Goal: Task Accomplishment & Management: Use online tool/utility

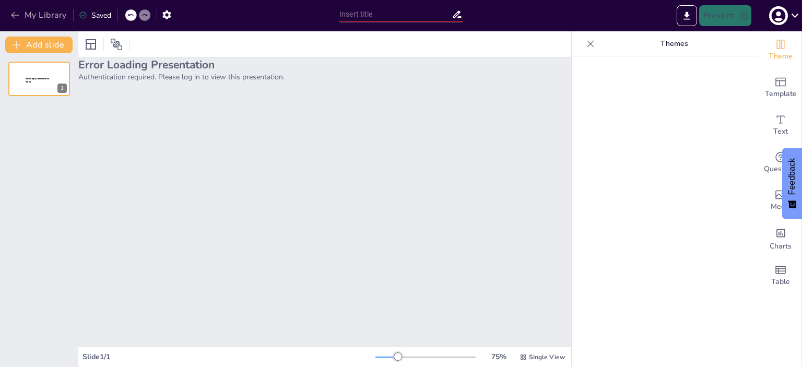
click at [12, 13] on icon "button" at bounding box center [15, 15] width 10 height 10
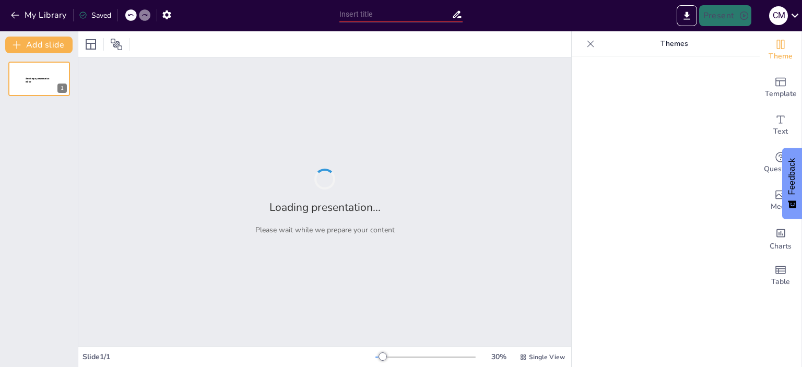
type input "Pronósticos Efectivos: Clave para la Gestión de Operaciones"
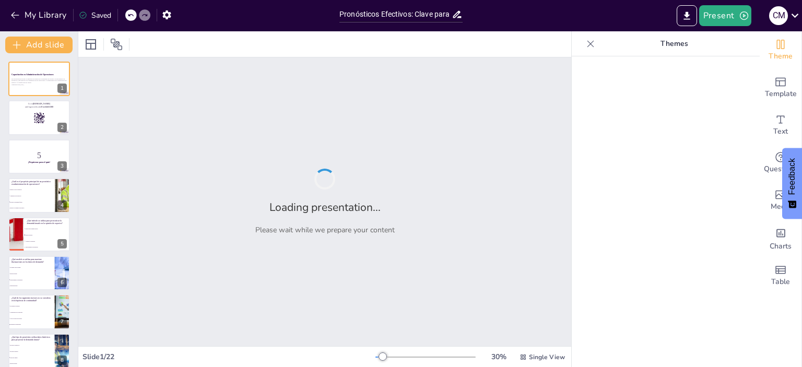
checkbox input "true"
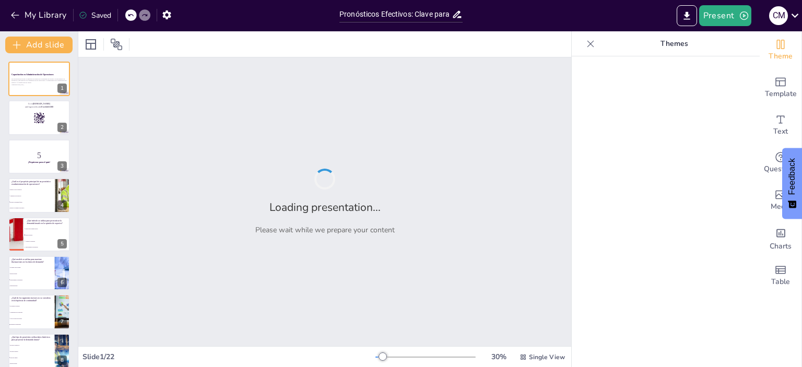
checkbox input "true"
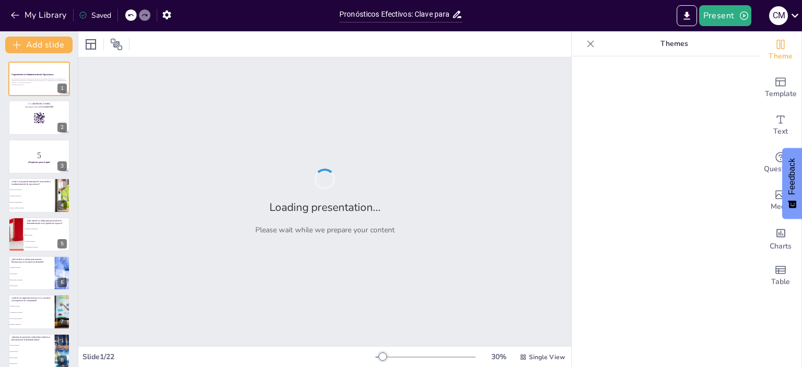
checkbox input "true"
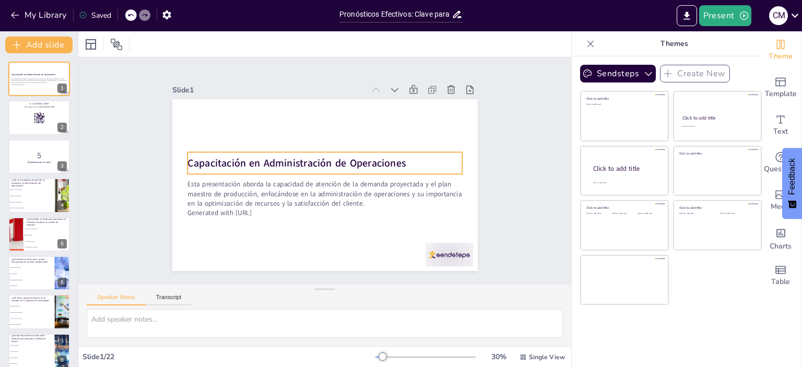
checkbox input "true"
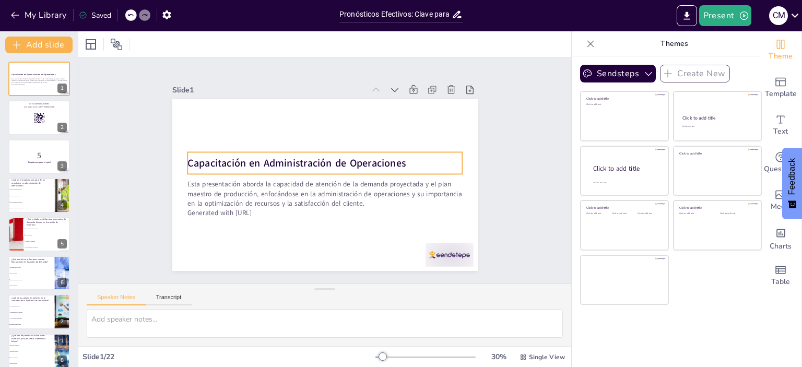
checkbox input "true"
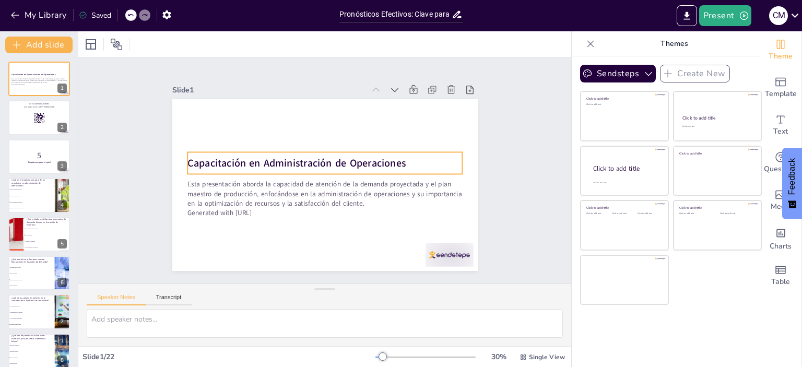
checkbox input "true"
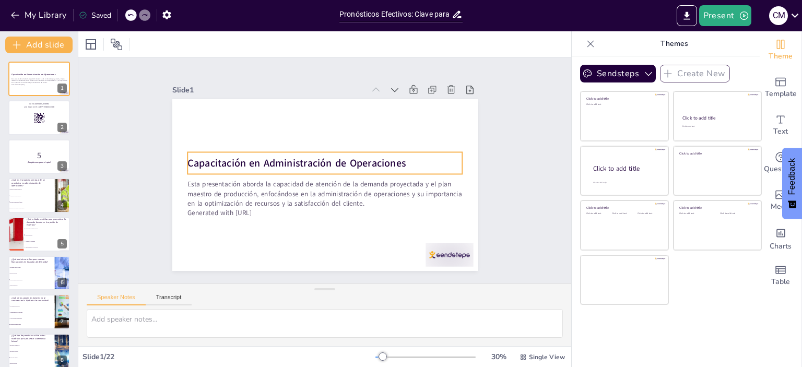
checkbox input "true"
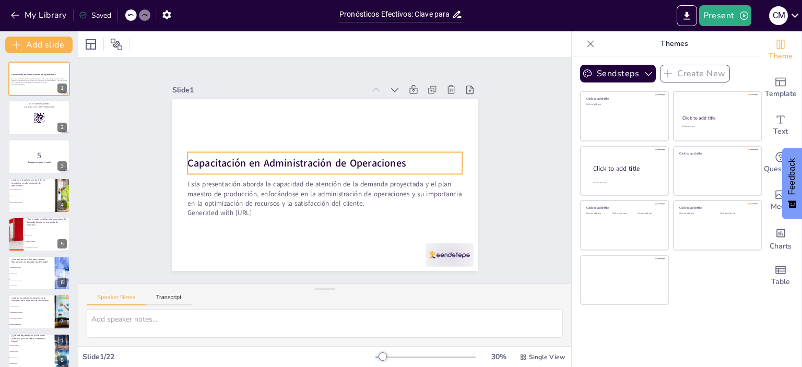
checkbox input "true"
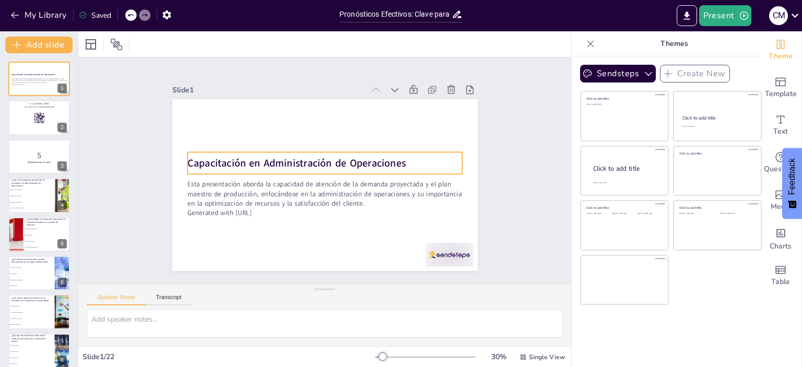
checkbox input "true"
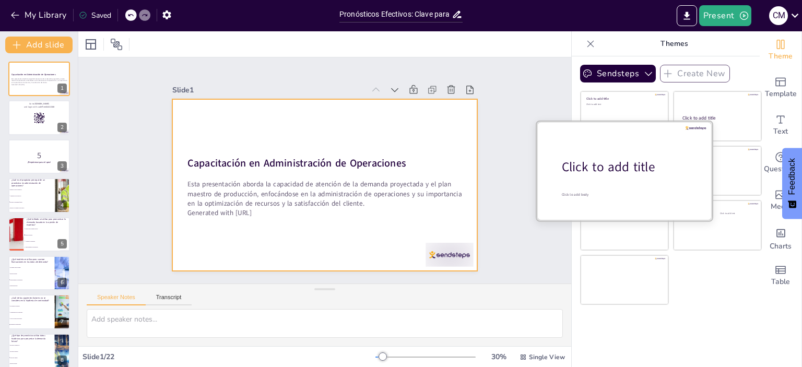
checkbox input "true"
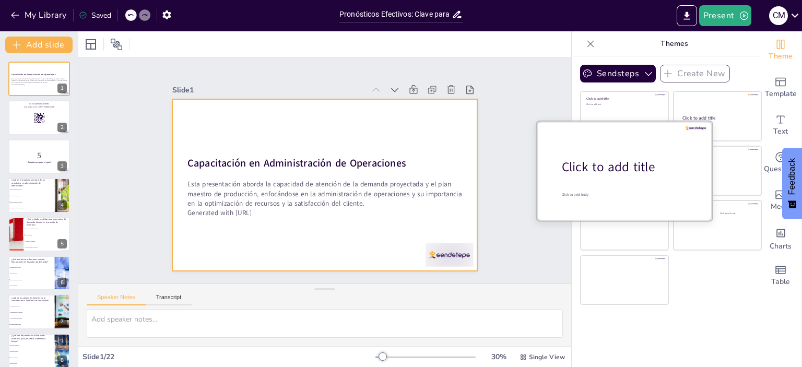
checkbox input "true"
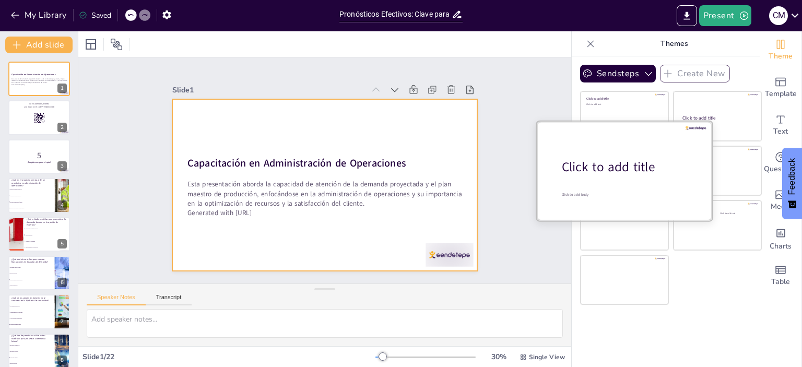
checkbox input "true"
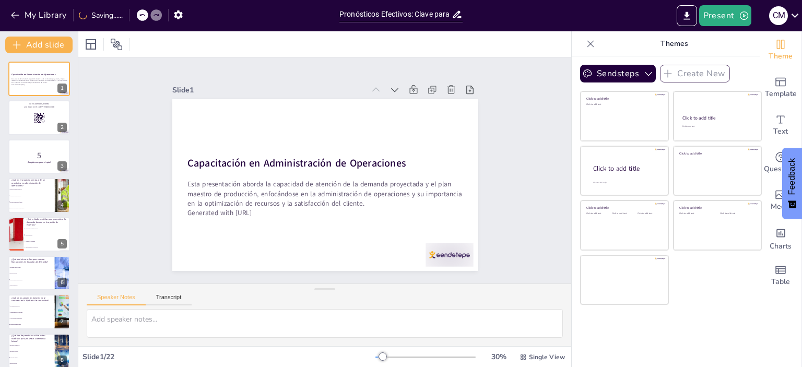
checkbox input "true"
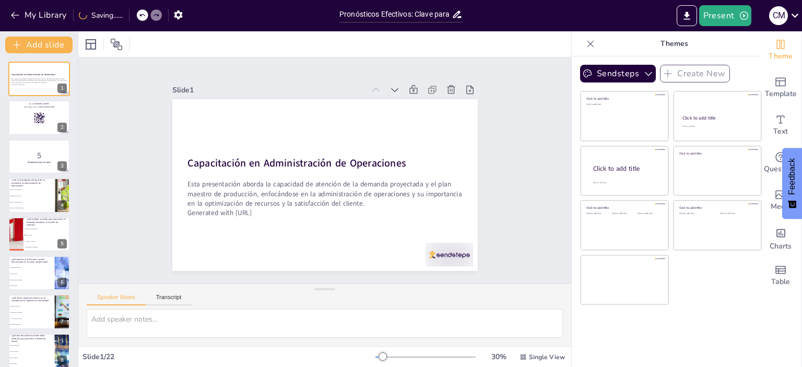
checkbox input "true"
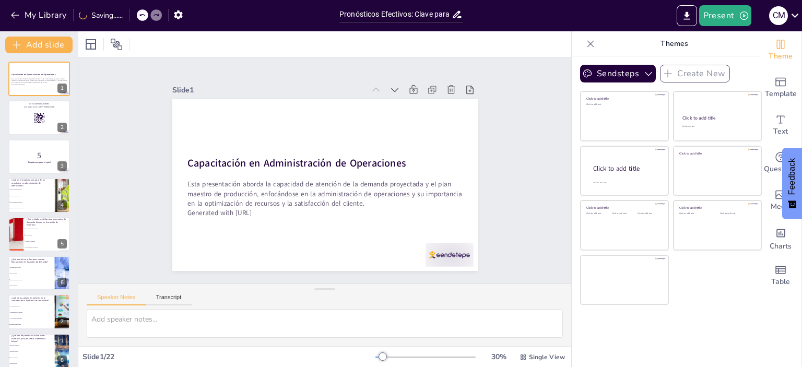
checkbox input "true"
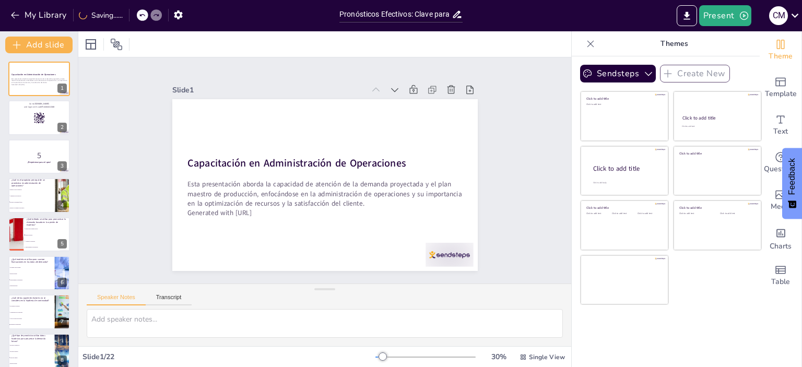
checkbox input "true"
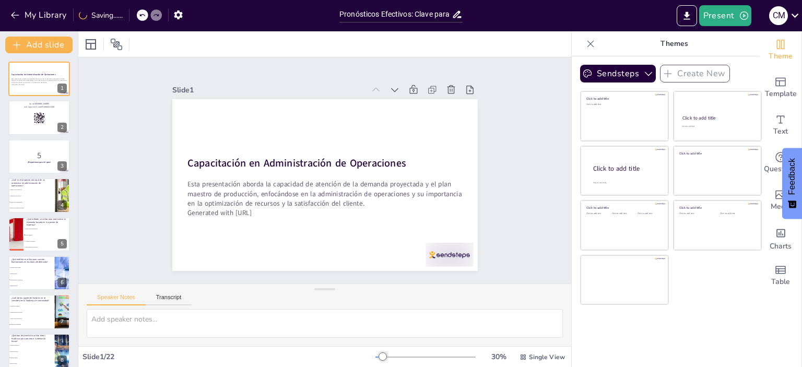
checkbox input "true"
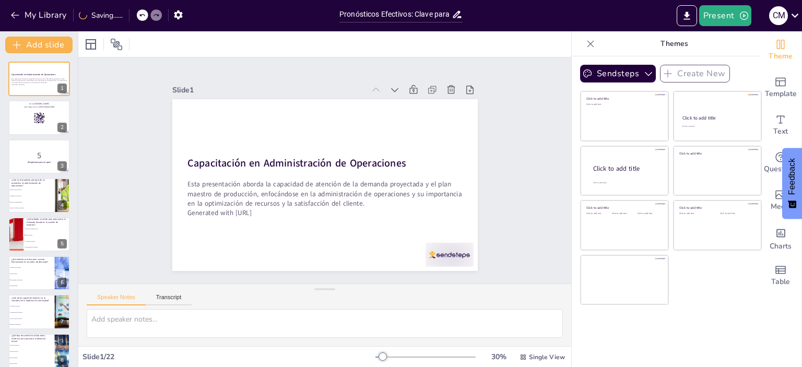
checkbox input "true"
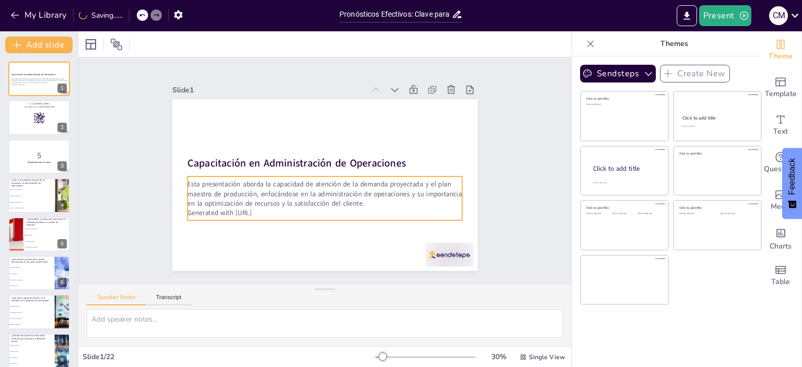
checkbox input "true"
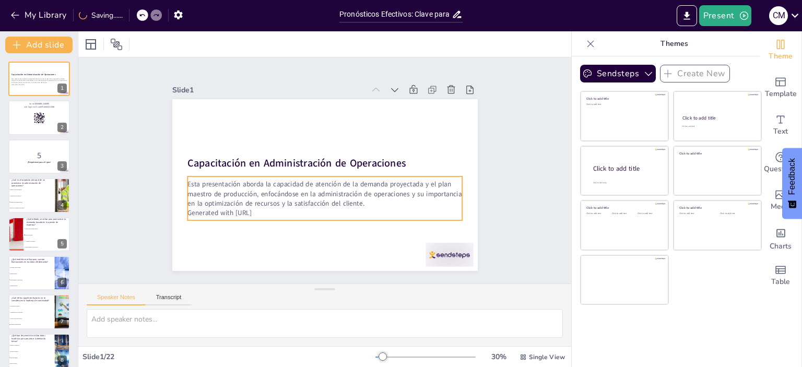
checkbox input "true"
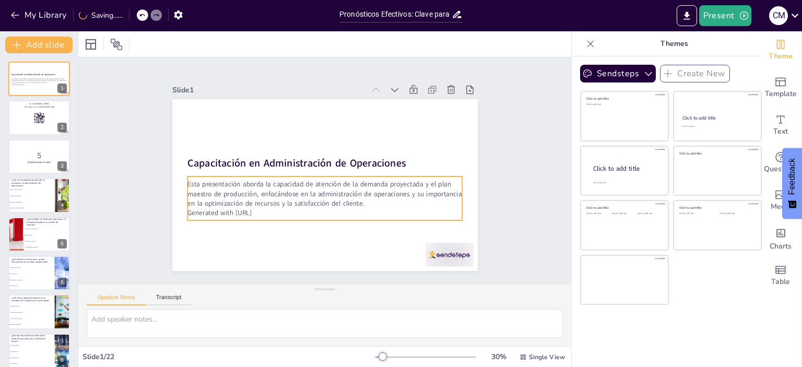
checkbox input "true"
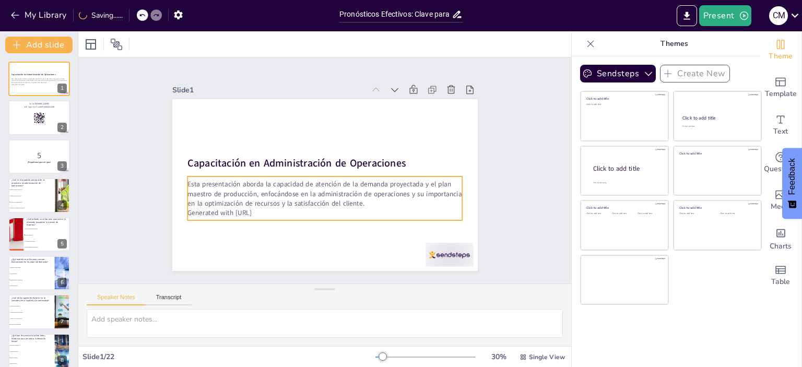
checkbox input "true"
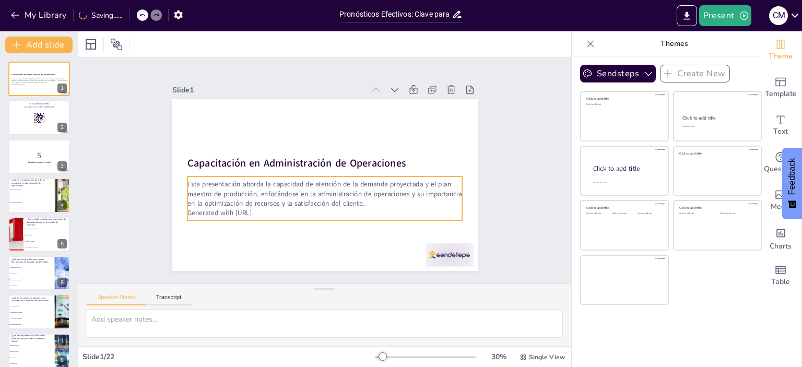
checkbox input "true"
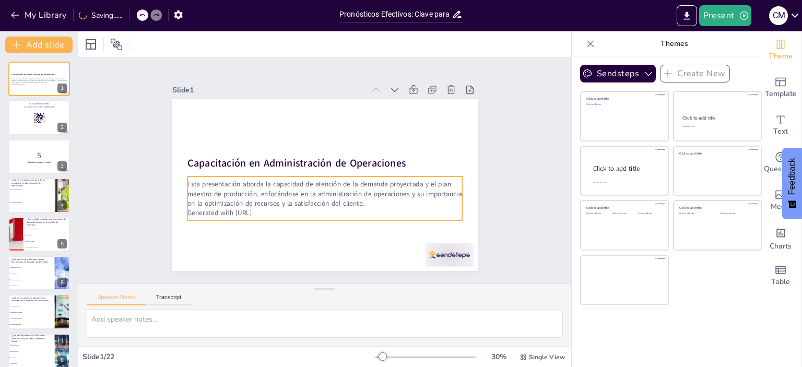
checkbox input "true"
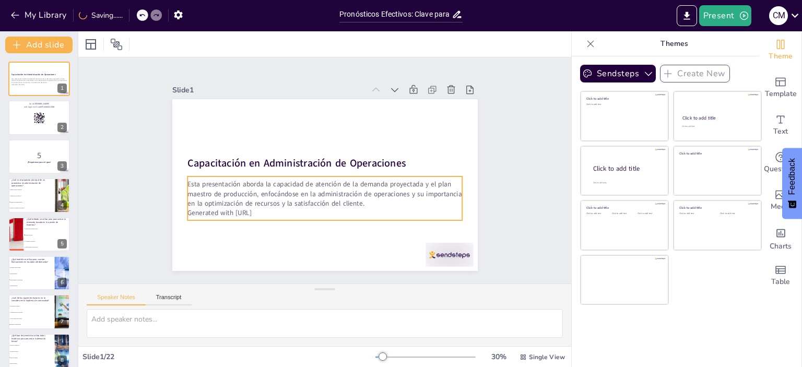
checkbox input "true"
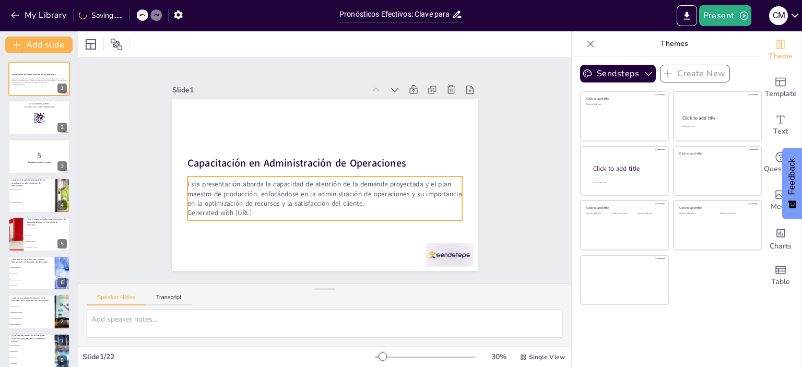
checkbox input "true"
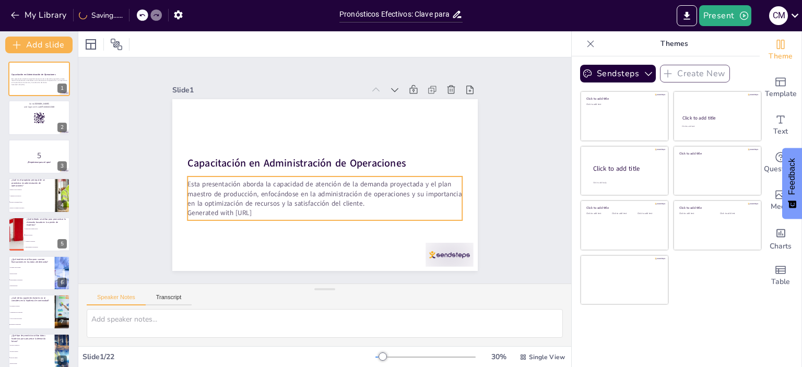
checkbox input "true"
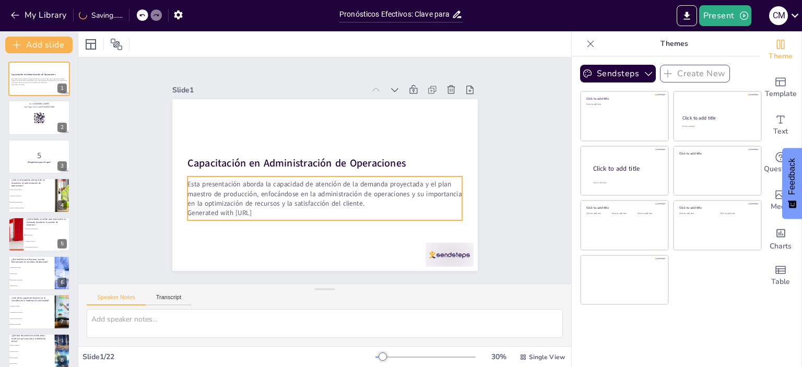
checkbox input "true"
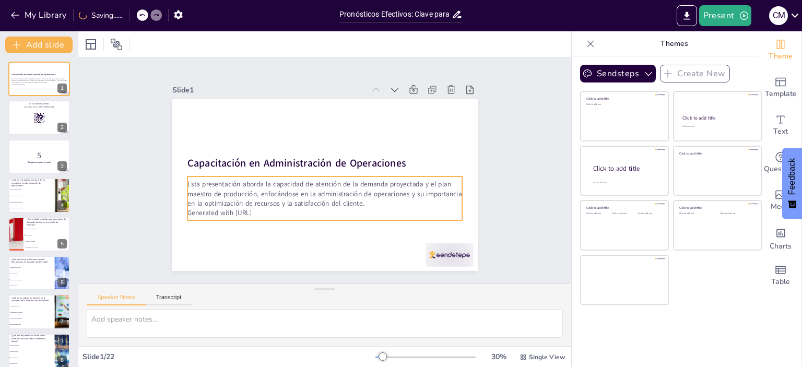
checkbox input "true"
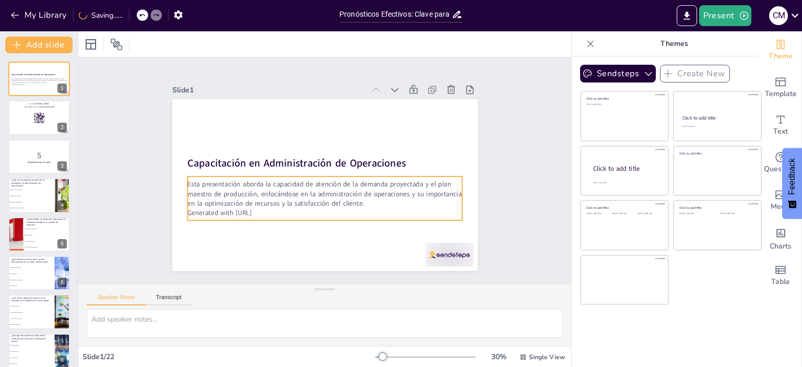
checkbox input "true"
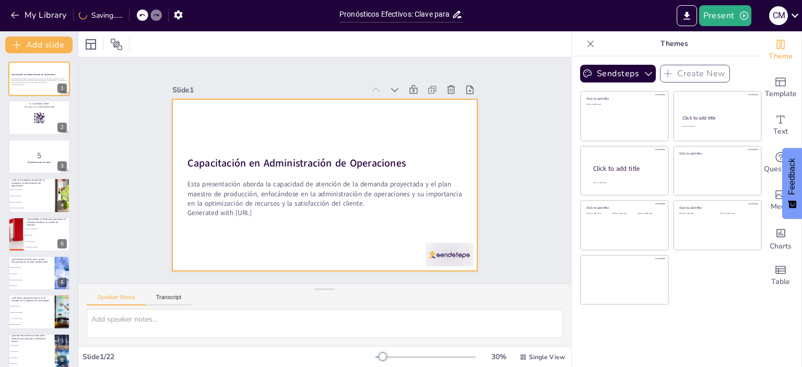
checkbox input "true"
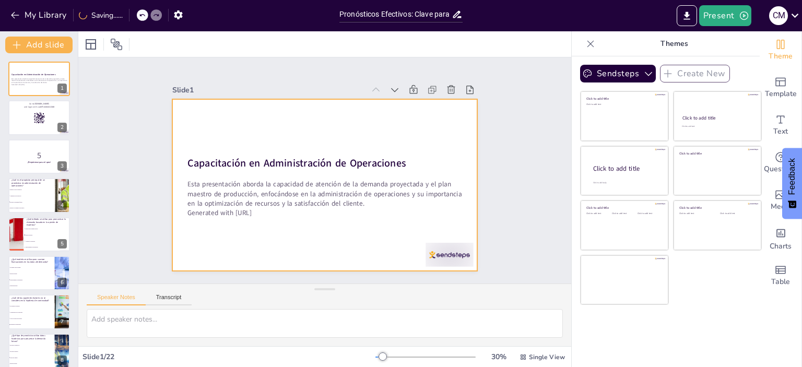
checkbox input "true"
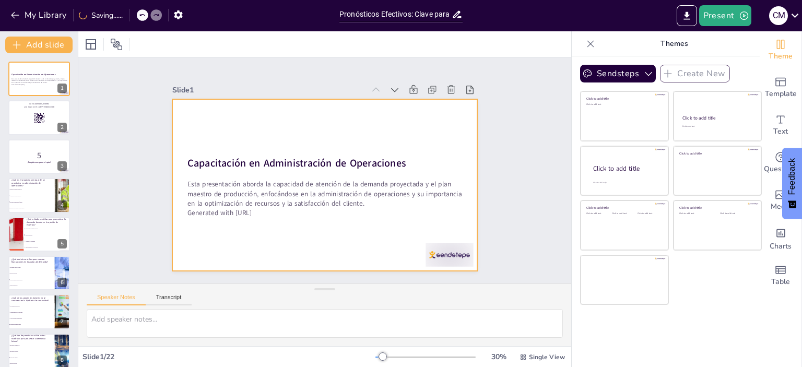
checkbox input "true"
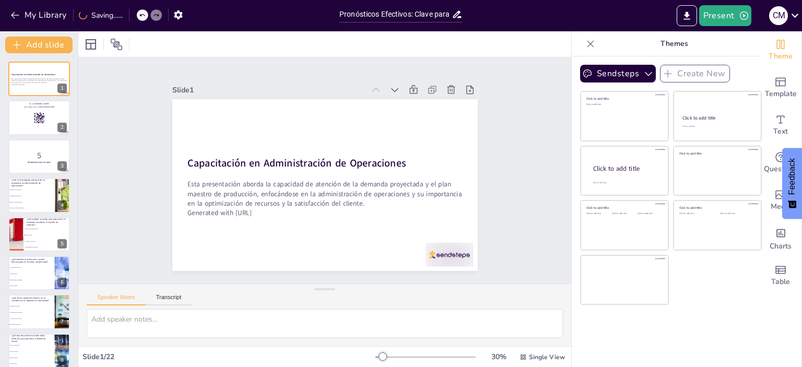
checkbox input "true"
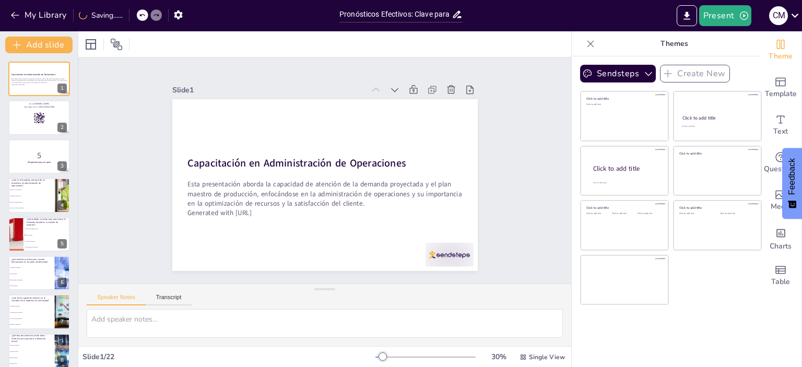
checkbox input "true"
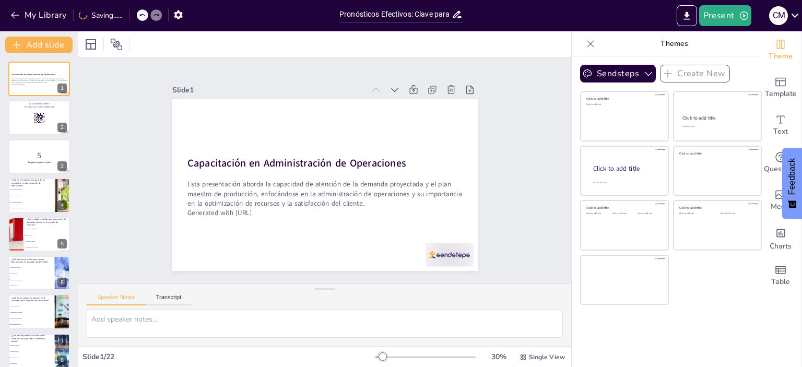
checkbox input "true"
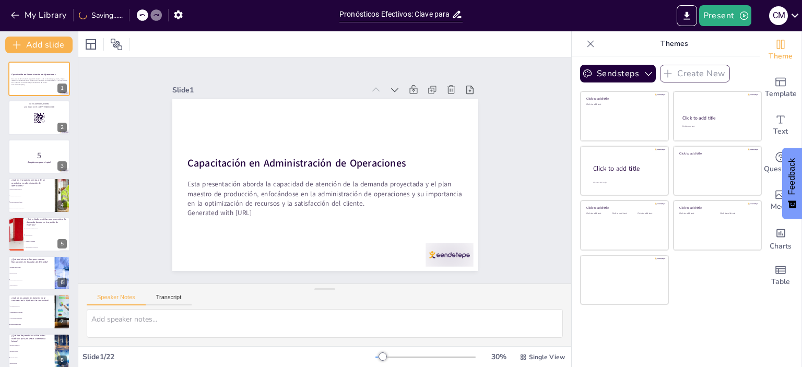
checkbox input "true"
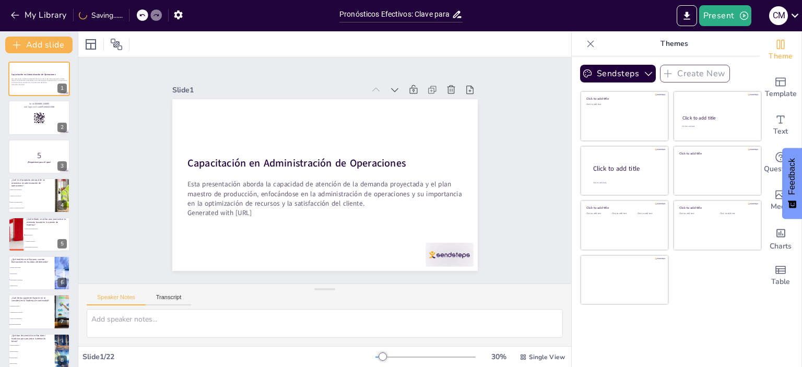
checkbox input "true"
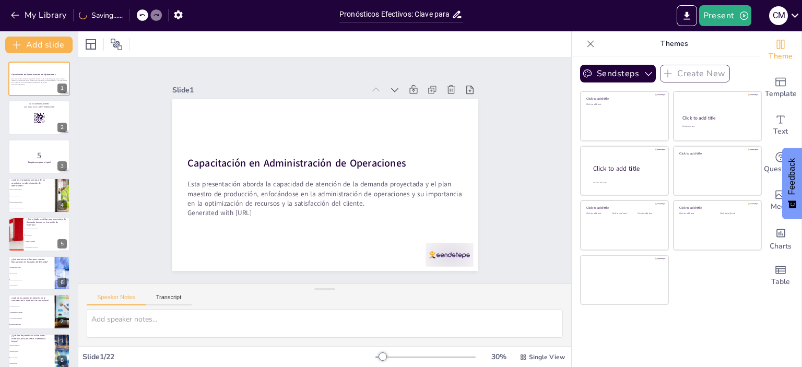
checkbox input "true"
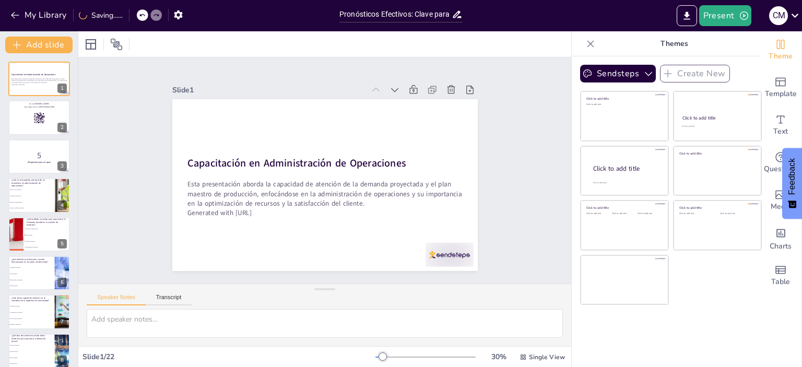
checkbox input "true"
click at [740, 15] on icon "button" at bounding box center [744, 15] width 8 height 8
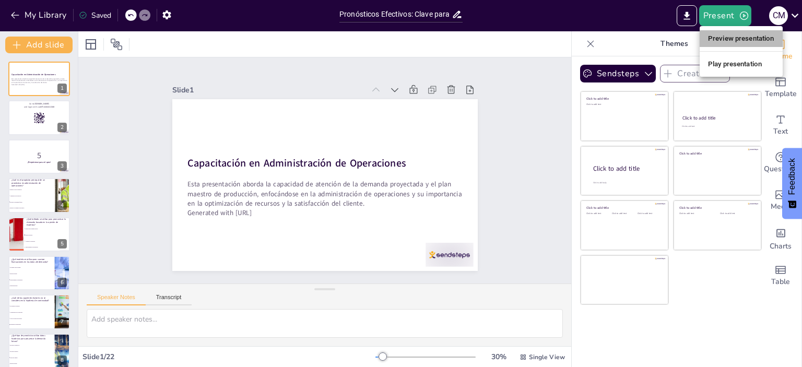
click at [729, 39] on li "Preview presentation" at bounding box center [740, 38] width 83 height 17
